Goal: Task Accomplishment & Management: Complete application form

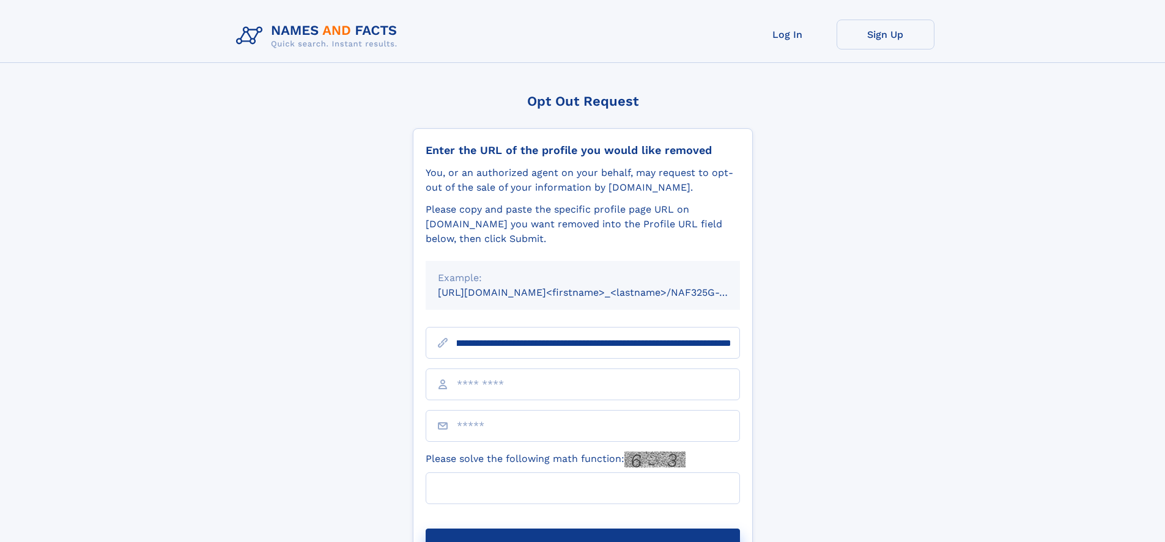
scroll to position [0, 145]
type input "**********"
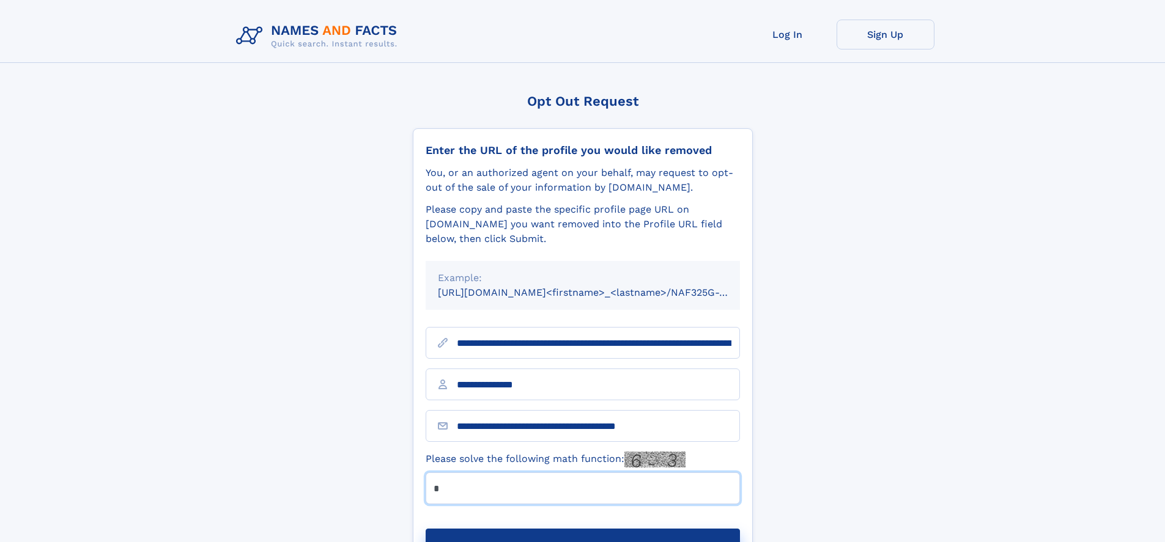
type input "*"
click at [582, 529] on button "Submit Opt Out Request" at bounding box center [583, 548] width 314 height 39
